Goal: Book appointment/travel/reservation

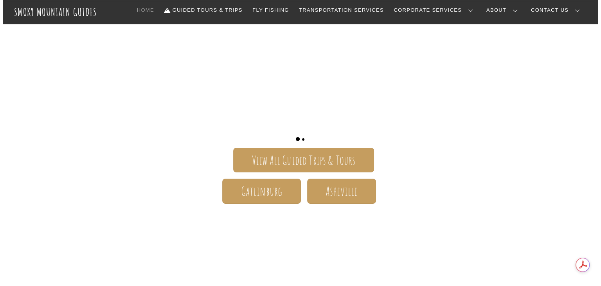
scroll to position [99, 0]
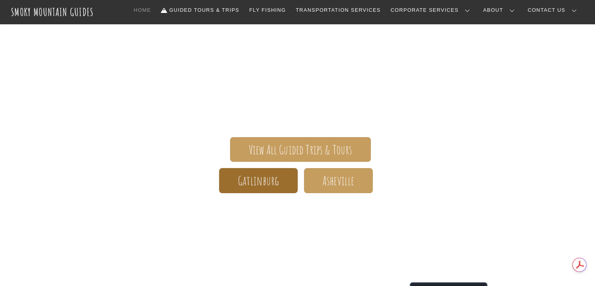
click at [262, 181] on span "Gatlinburg" at bounding box center [258, 181] width 41 height 8
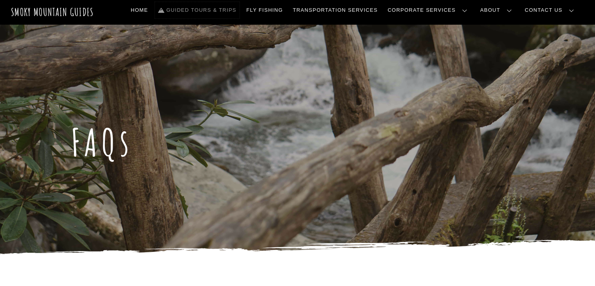
click at [227, 9] on link "Guided Tours & Trips" at bounding box center [197, 10] width 85 height 16
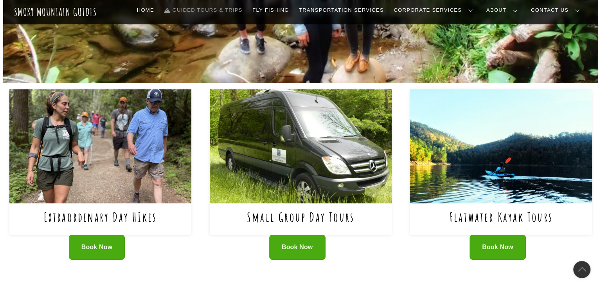
scroll to position [271, 0]
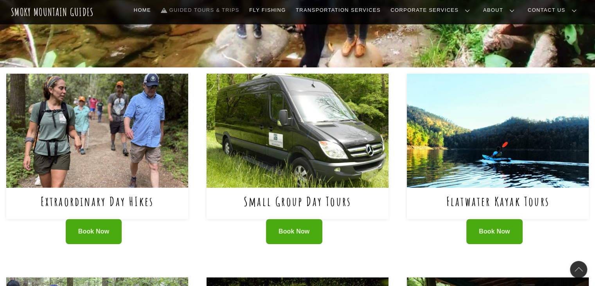
click at [301, 148] on img at bounding box center [298, 131] width 182 height 114
